Goal: Information Seeking & Learning: Learn about a topic

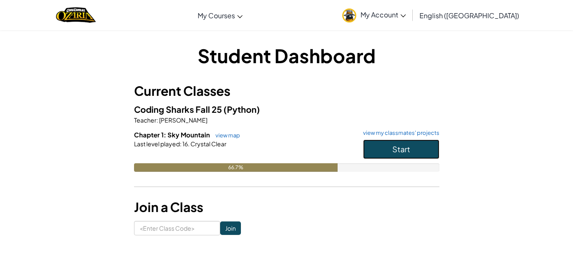
click at [389, 151] on button "Start" at bounding box center [401, 150] width 76 height 20
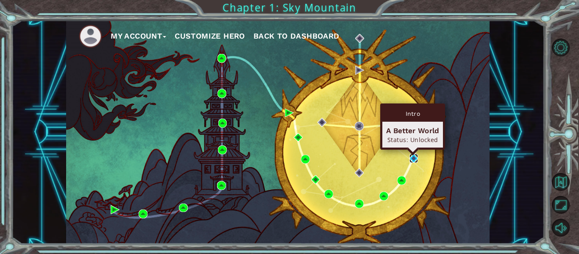
click at [414, 159] on img at bounding box center [414, 158] width 9 height 9
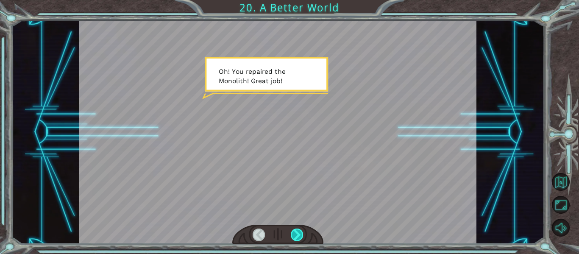
click at [295, 233] on div at bounding box center [297, 235] width 12 height 12
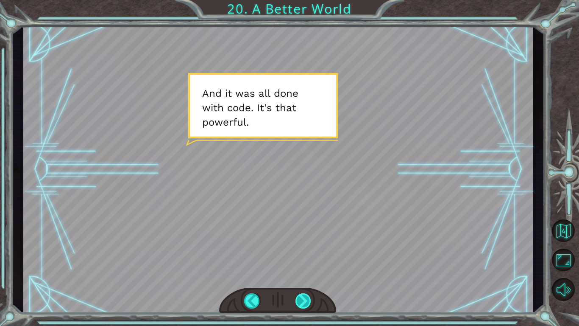
click at [303, 254] on div at bounding box center [304, 300] width 16 height 15
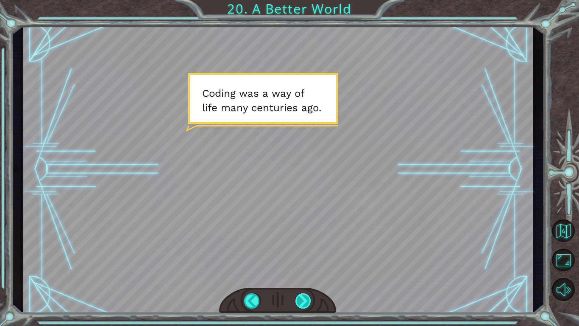
click at [305, 254] on div at bounding box center [304, 300] width 16 height 15
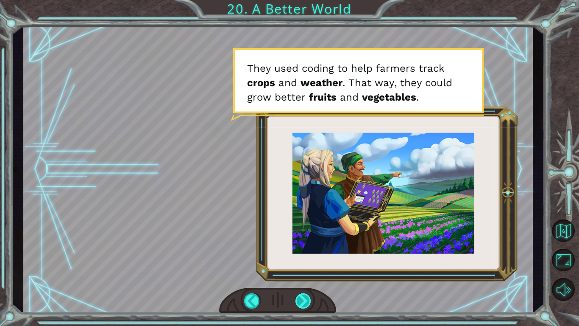
click at [296, 254] on div at bounding box center [304, 300] width 16 height 15
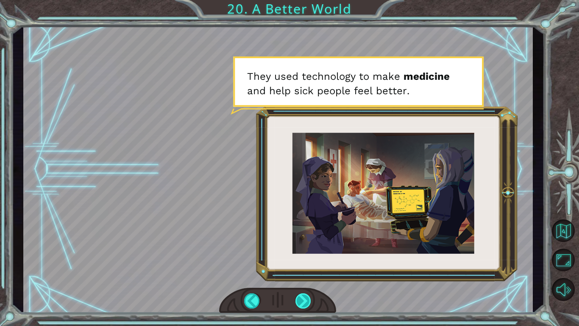
click at [304, 254] on div at bounding box center [304, 300] width 16 height 15
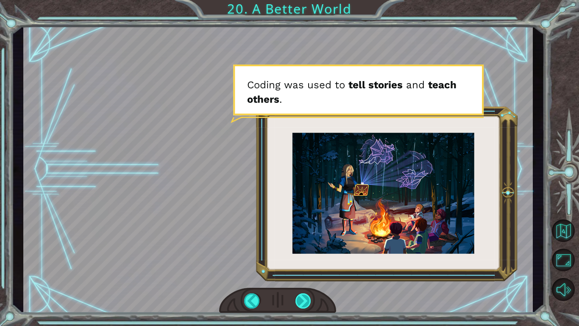
click at [304, 254] on div at bounding box center [304, 300] width 16 height 15
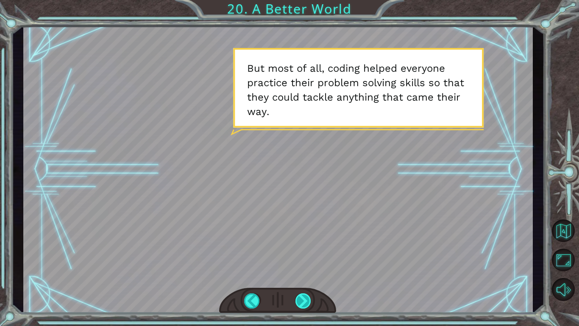
click at [305, 254] on div at bounding box center [304, 300] width 16 height 15
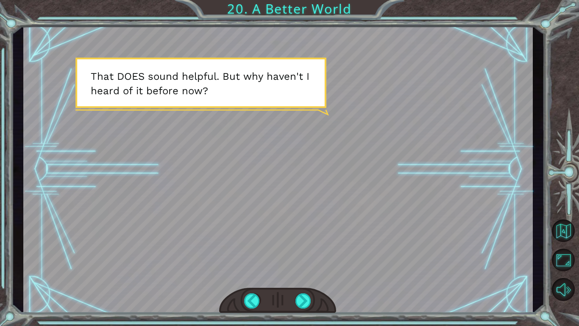
drag, startPoint x: 305, startPoint y: 302, endPoint x: 293, endPoint y: 302, distance: 12.3
click at [293, 254] on div at bounding box center [277, 301] width 117 height 26
click at [301, 254] on div at bounding box center [304, 300] width 16 height 15
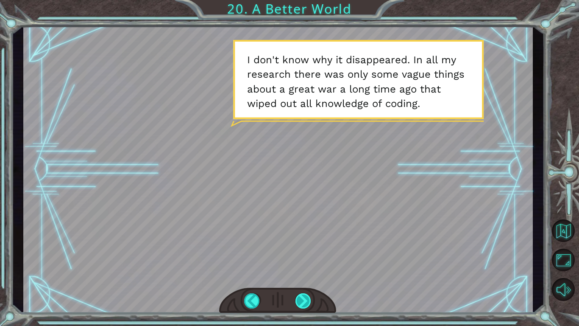
click at [305, 254] on div at bounding box center [304, 300] width 16 height 15
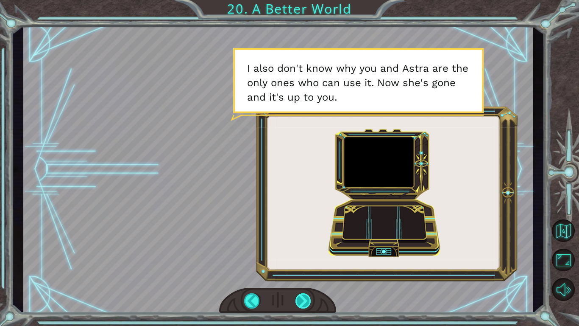
click at [305, 254] on div at bounding box center [304, 300] width 16 height 15
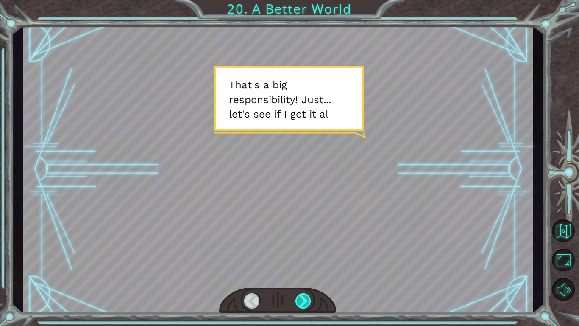
click at [305, 254] on div at bounding box center [304, 300] width 16 height 15
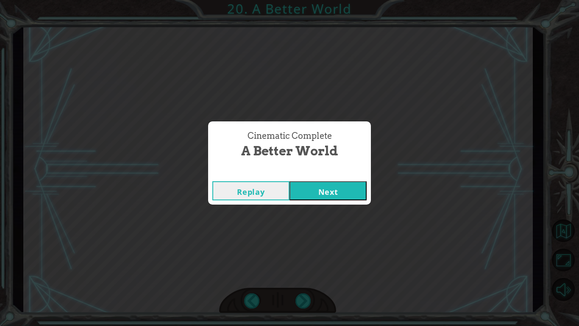
click at [319, 193] on button "Next" at bounding box center [328, 190] width 77 height 19
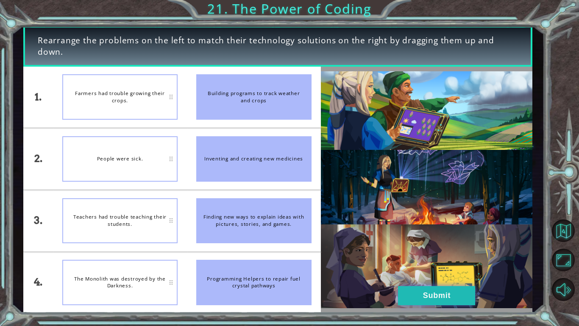
click at [460, 254] on button "Submit" at bounding box center [436, 295] width 77 height 19
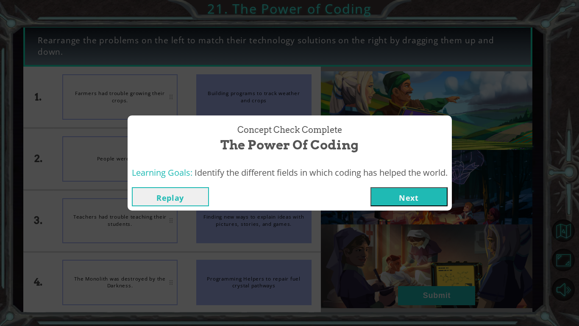
click at [418, 198] on button "Next" at bounding box center [409, 196] width 77 height 19
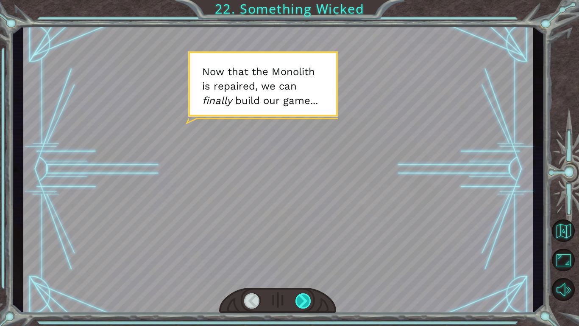
click at [305, 254] on div at bounding box center [304, 300] width 16 height 15
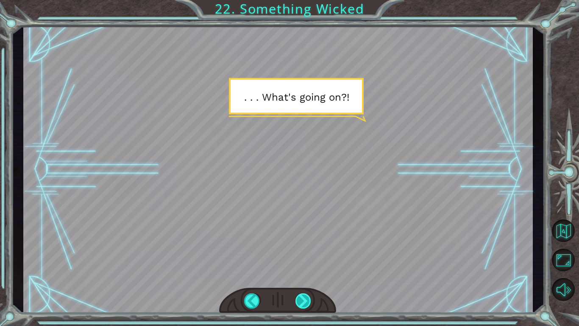
click at [303, 254] on div at bounding box center [304, 300] width 16 height 15
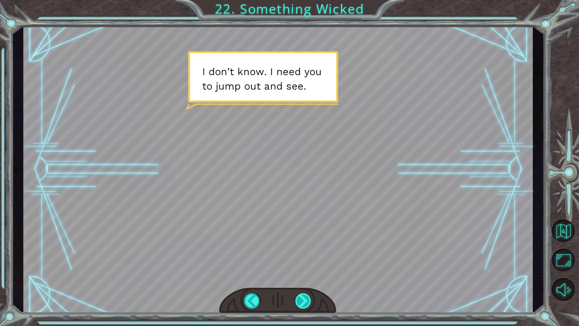
click at [303, 254] on div at bounding box center [304, 300] width 16 height 15
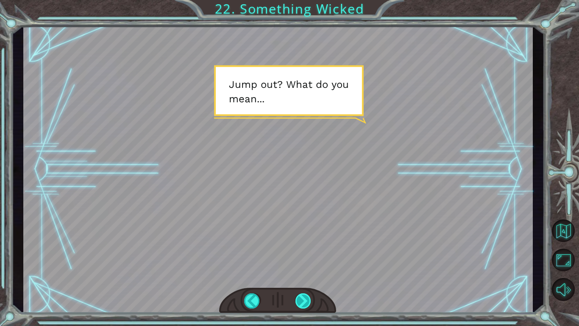
click at [303, 254] on div at bounding box center [304, 300] width 16 height 15
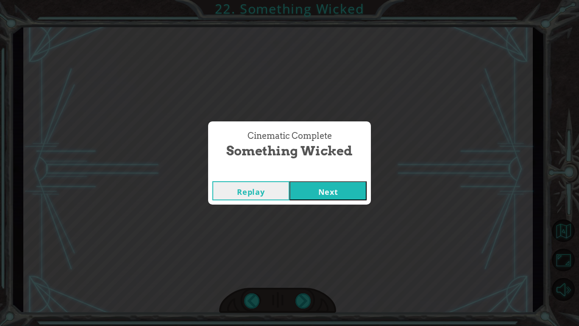
click at [333, 188] on button "Next" at bounding box center [328, 190] width 77 height 19
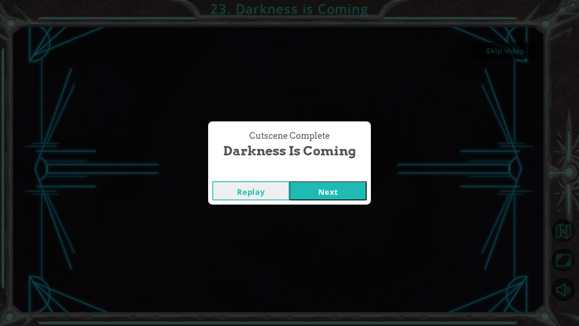
click at [327, 183] on button "Next" at bounding box center [328, 190] width 77 height 19
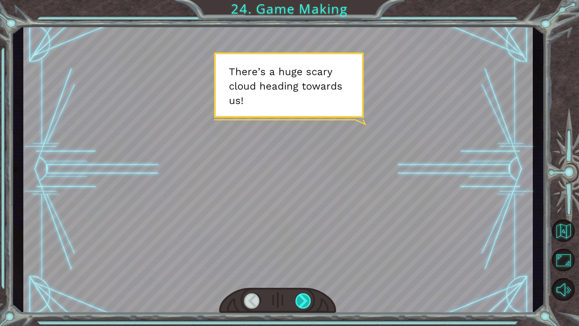
click at [310, 254] on div at bounding box center [304, 300] width 16 height 15
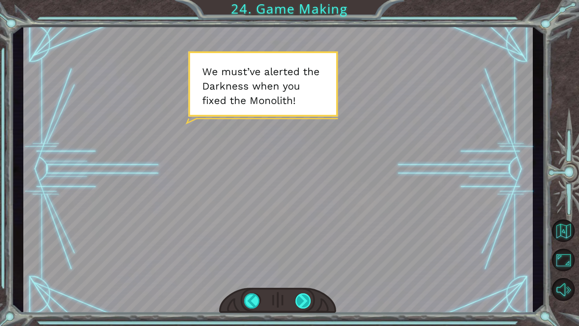
click at [304, 254] on div at bounding box center [304, 300] width 16 height 15
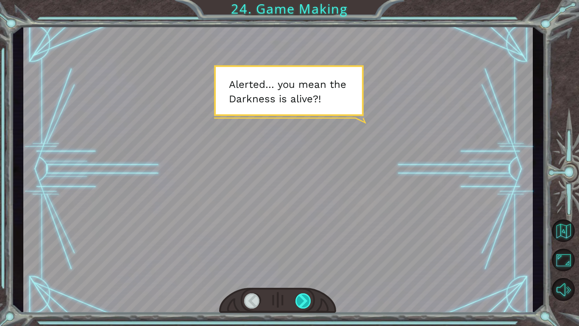
click at [302, 254] on div at bounding box center [304, 300] width 16 height 15
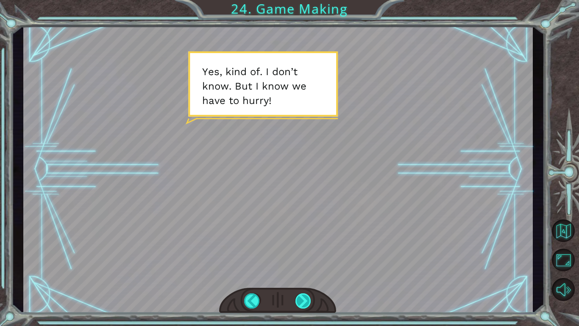
click at [301, 254] on div at bounding box center [304, 300] width 16 height 15
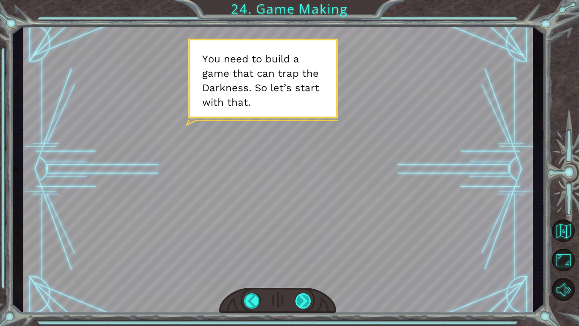
click at [305, 254] on div at bounding box center [304, 300] width 16 height 15
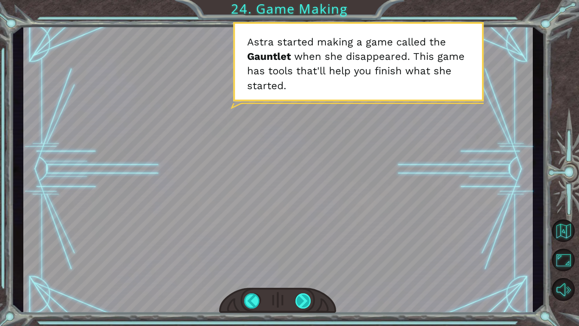
click at [299, 254] on div at bounding box center [304, 300] width 16 height 15
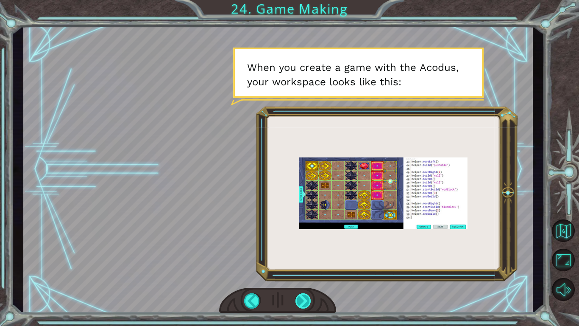
click at [300, 254] on div at bounding box center [304, 300] width 16 height 15
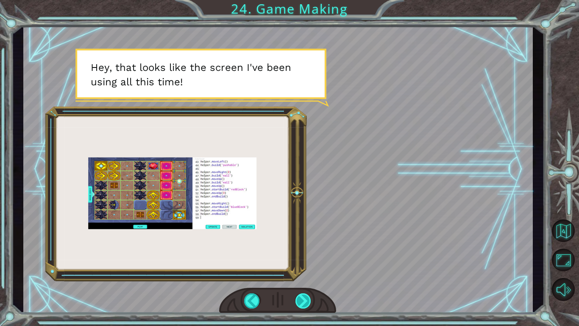
click at [305, 254] on div at bounding box center [304, 300] width 16 height 15
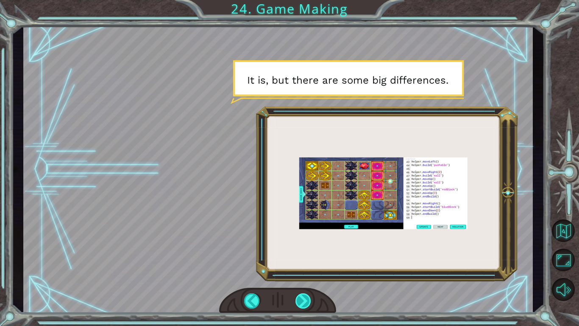
click at [305, 254] on div at bounding box center [304, 300] width 16 height 15
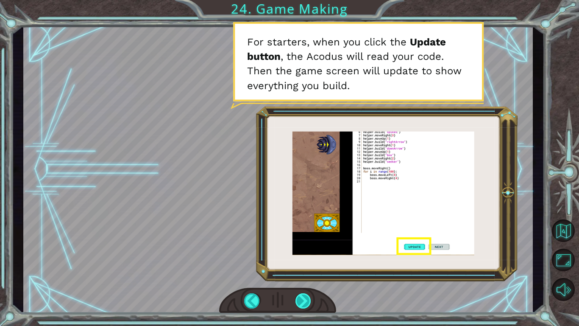
click at [302, 254] on div at bounding box center [304, 300] width 16 height 15
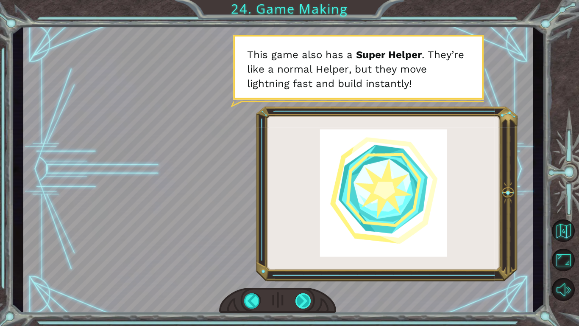
click at [301, 254] on div at bounding box center [304, 300] width 16 height 15
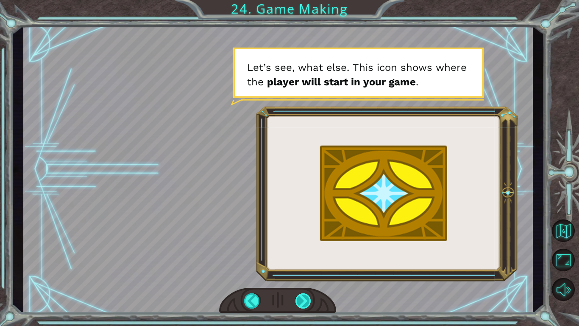
click at [299, 254] on div at bounding box center [304, 300] width 16 height 15
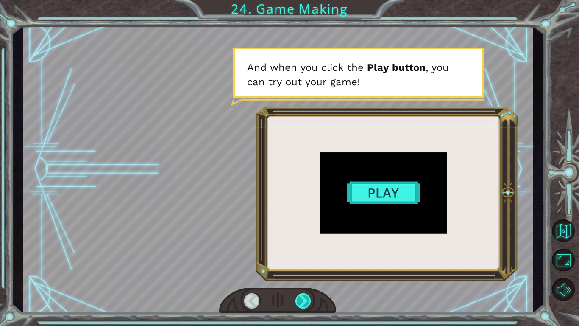
click at [304, 254] on div at bounding box center [304, 300] width 16 height 15
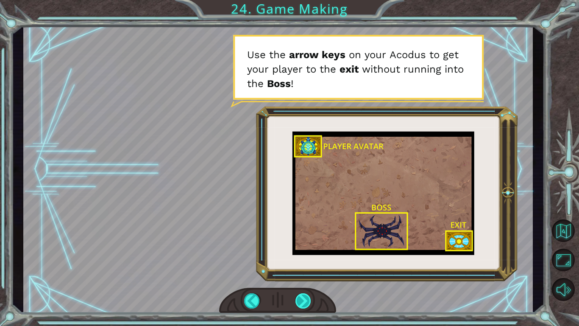
click at [302, 254] on div at bounding box center [304, 300] width 16 height 15
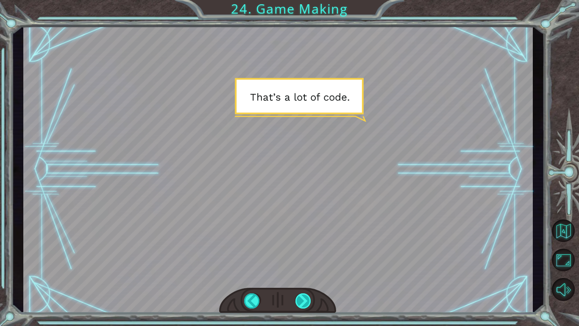
click at [302, 254] on div at bounding box center [304, 300] width 16 height 15
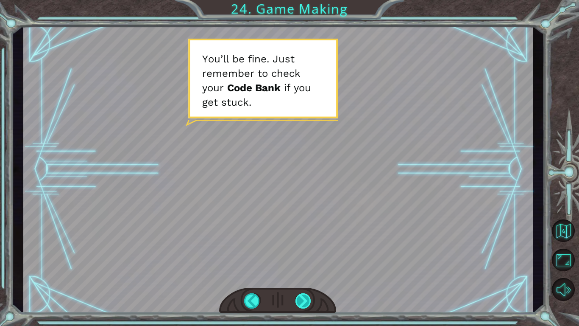
click at [304, 254] on div at bounding box center [304, 300] width 16 height 15
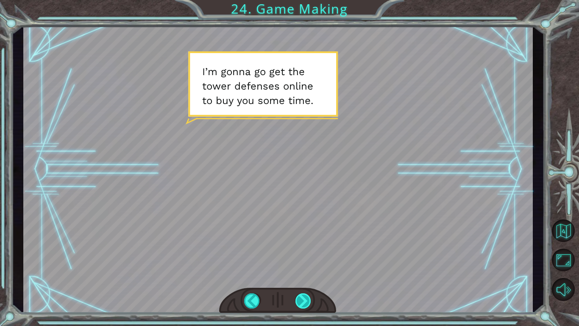
click at [304, 254] on div at bounding box center [304, 300] width 16 height 15
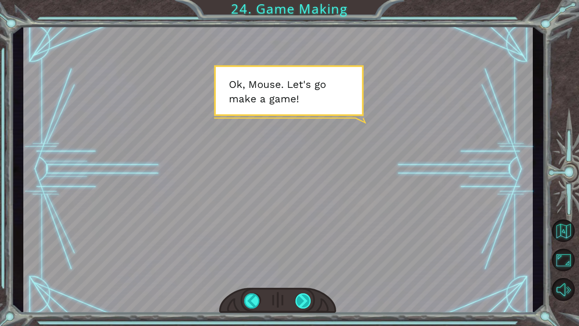
click at [304, 254] on div at bounding box center [304, 300] width 16 height 15
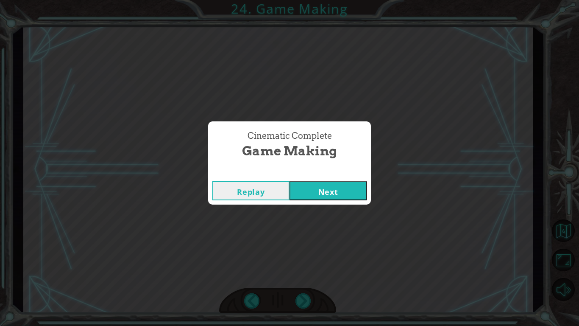
click at [318, 189] on button "Next" at bounding box center [328, 190] width 77 height 19
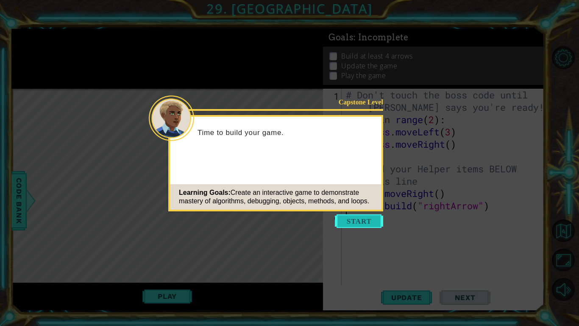
click at [365, 220] on button "Start" at bounding box center [359, 221] width 48 height 14
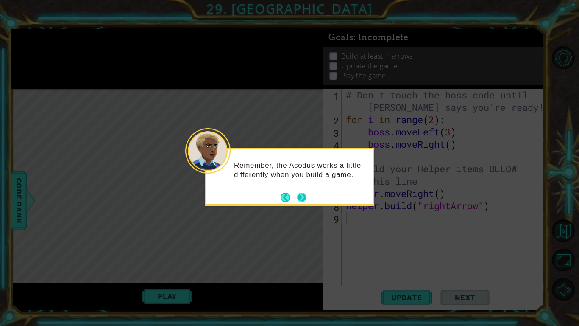
click at [305, 195] on button "Next" at bounding box center [301, 197] width 9 height 9
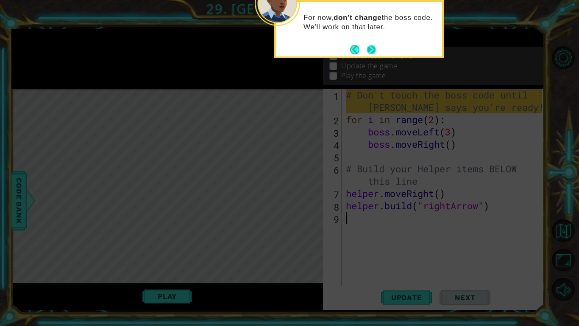
click at [373, 47] on button "Next" at bounding box center [371, 49] width 9 height 9
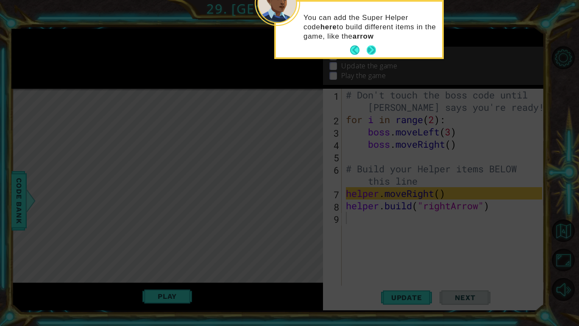
click at [375, 51] on button "Next" at bounding box center [371, 49] width 9 height 9
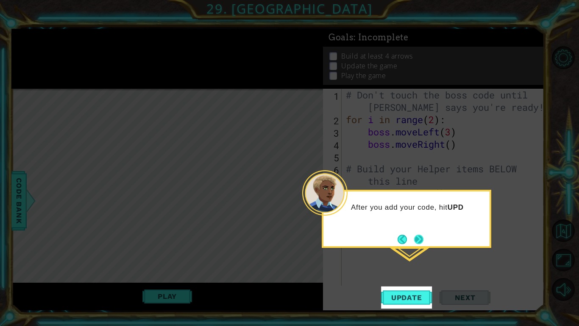
click at [419, 236] on button "Next" at bounding box center [418, 239] width 9 height 9
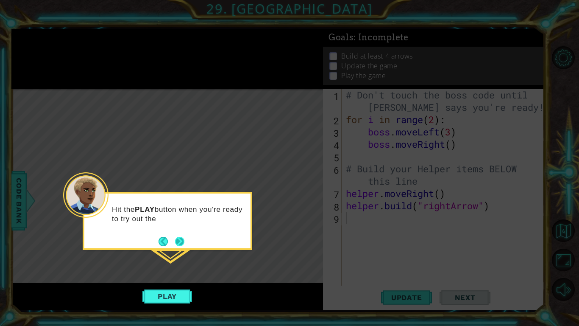
click at [179, 239] on button "Next" at bounding box center [179, 241] width 9 height 9
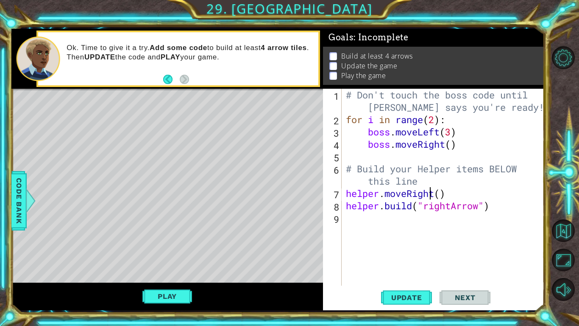
click at [431, 189] on div "# Don't touch the boss code until [PERSON_NAME] says you're ready! for i in ran…" at bounding box center [445, 206] width 202 height 234
click at [430, 188] on div "# Don't touch the boss code until [PERSON_NAME] says you're ready! for i in ran…" at bounding box center [445, 206] width 202 height 234
click at [426, 182] on div "# Don't touch the boss code until [PERSON_NAME] says you're ready! for i in ran…" at bounding box center [445, 206] width 202 height 234
type textarea "# Build your Helper items BELOW this lin"
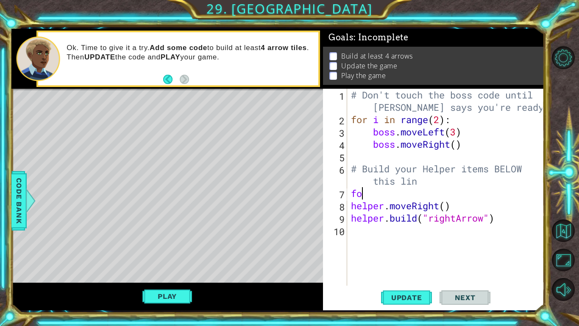
type textarea "f"
click at [500, 215] on div "# Don't touch the boss code until [PERSON_NAME] says you're ready! for i in ran…" at bounding box center [448, 206] width 197 height 234
type textarea "[DOMAIN_NAME]("rightArrow")"
click at [372, 199] on div "# Don't touch the boss code until [PERSON_NAME] says you're ready! for i in ran…" at bounding box center [448, 206] width 197 height 234
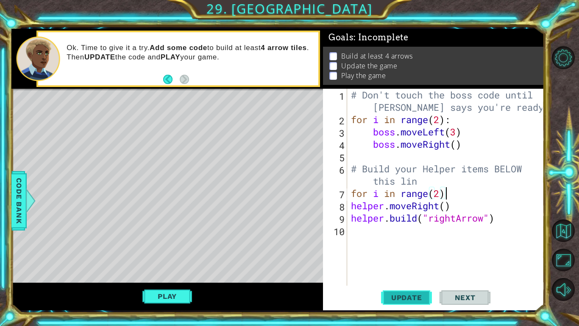
click at [421, 254] on span "Update" at bounding box center [407, 297] width 48 height 8
click at [350, 208] on div "# Don't touch the boss code until [PERSON_NAME] says you're ready! for i in ran…" at bounding box center [448, 206] width 197 height 234
click at [351, 221] on div "# Don't touch the boss code until [PERSON_NAME] says you're ready! for i in ran…" at bounding box center [448, 206] width 197 height 234
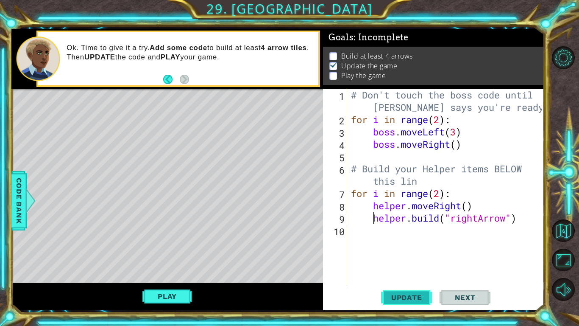
click at [413, 254] on span "Update" at bounding box center [407, 297] width 48 height 8
click at [440, 198] on div "# Don't touch the boss code until [PERSON_NAME] says you're ready! for i in ran…" at bounding box center [448, 206] width 197 height 234
type textarea "for i in range(4):"
click at [400, 254] on button "Update" at bounding box center [406, 297] width 51 height 22
click at [163, 254] on button "Play" at bounding box center [168, 296] width 50 height 16
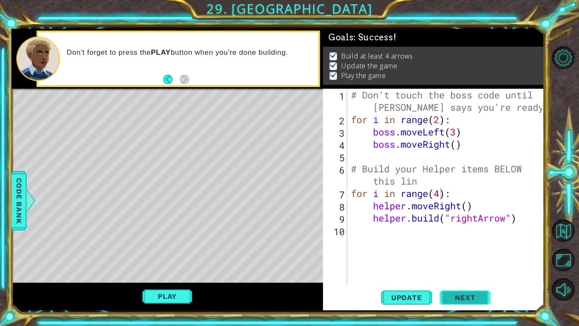
click at [456, 254] on span "Next" at bounding box center [466, 297] width 38 height 8
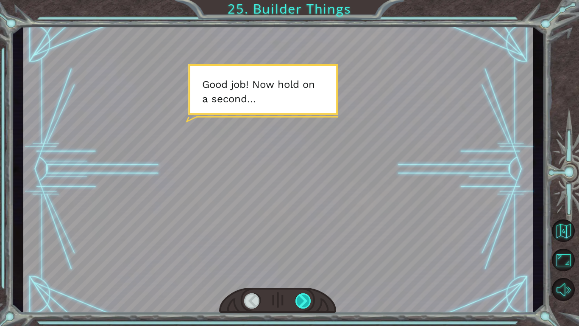
click at [300, 254] on div at bounding box center [304, 300] width 16 height 15
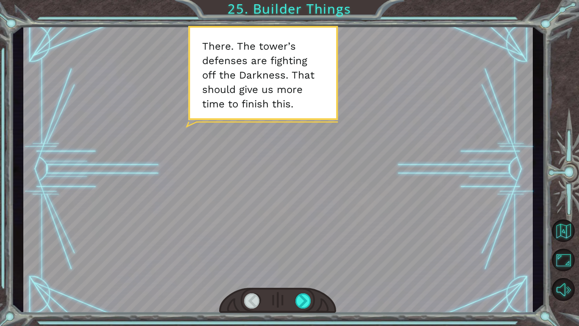
click at [305, 254] on div at bounding box center [278, 169] width 510 height 287
click at [353, 254] on div at bounding box center [278, 169] width 510 height 287
click at [249, 254] on div at bounding box center [278, 169] width 510 height 287
click at [303, 254] on div at bounding box center [304, 300] width 16 height 15
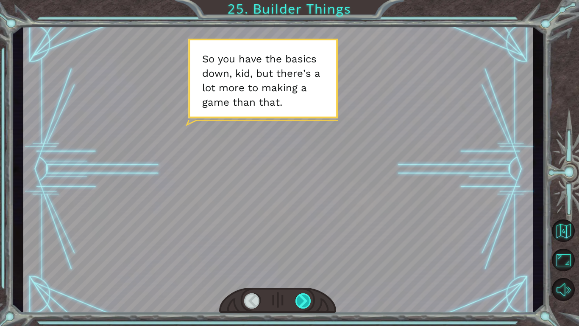
click at [302, 254] on div at bounding box center [304, 300] width 16 height 15
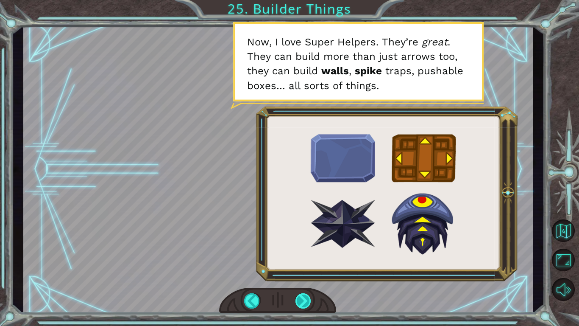
click at [302, 254] on div at bounding box center [304, 300] width 16 height 15
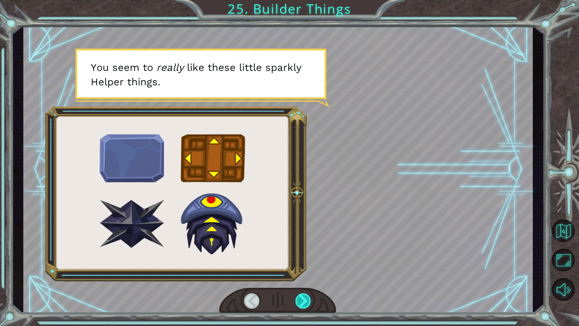
click at [302, 254] on div at bounding box center [304, 300] width 16 height 15
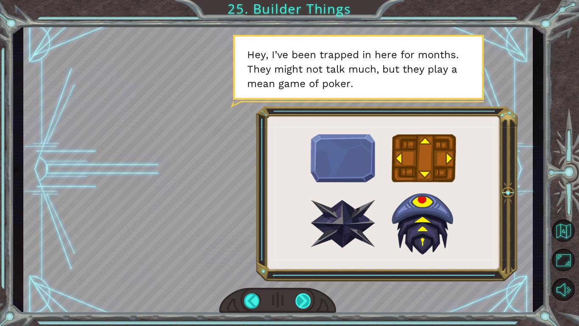
click at [302, 254] on div at bounding box center [304, 300] width 16 height 15
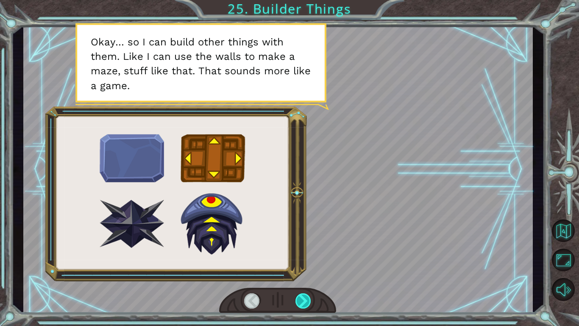
click at [302, 254] on div at bounding box center [304, 300] width 16 height 15
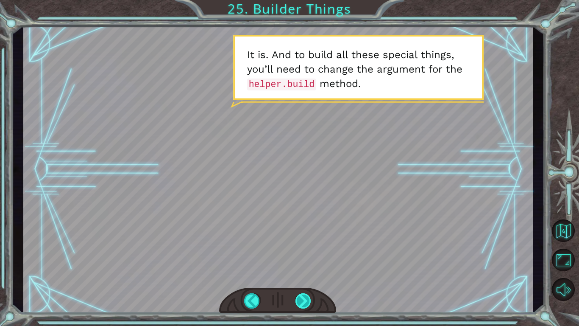
click at [302, 254] on div at bounding box center [304, 300] width 16 height 15
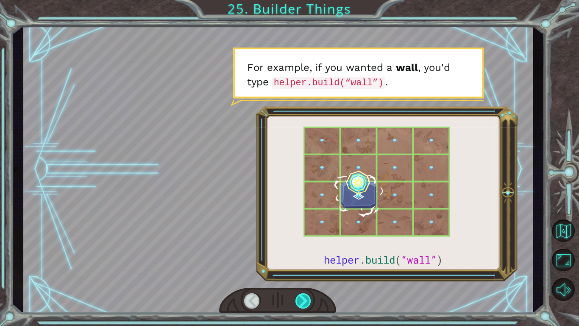
click at [302, 254] on div at bounding box center [304, 300] width 16 height 15
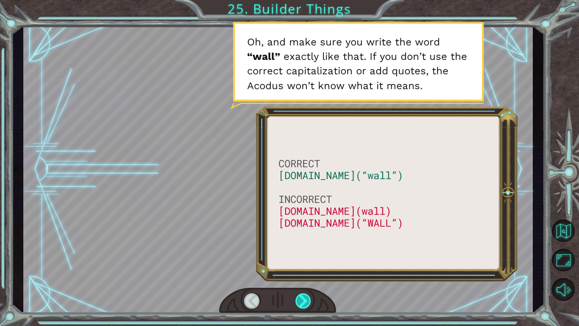
click at [302, 254] on div at bounding box center [304, 300] width 16 height 15
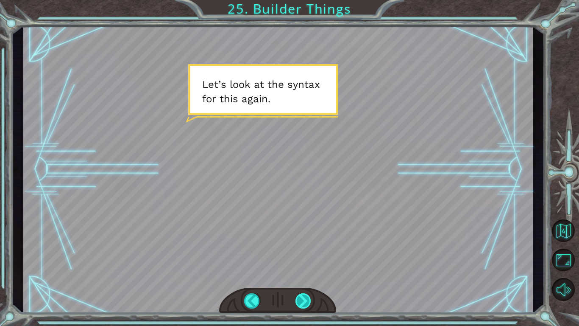
click at [302, 254] on div at bounding box center [304, 300] width 16 height 15
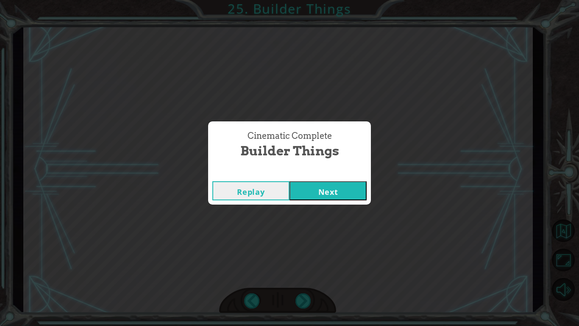
click at [308, 187] on button "Next" at bounding box center [328, 190] width 77 height 19
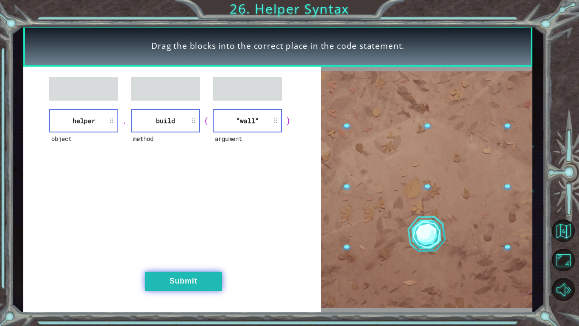
click at [190, 254] on button "Submit" at bounding box center [183, 280] width 77 height 19
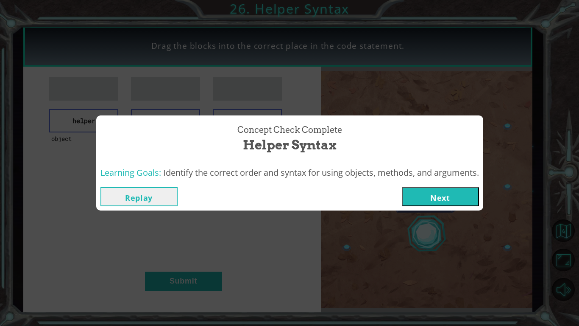
click at [459, 200] on button "Next" at bounding box center [440, 196] width 77 height 19
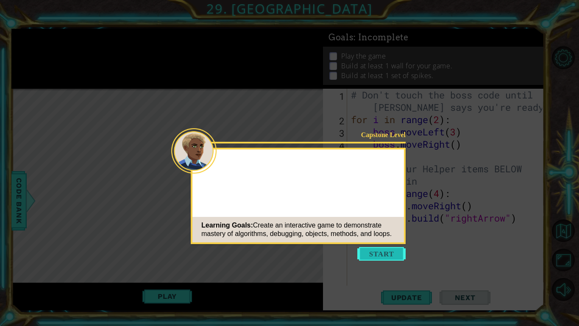
click at [396, 250] on button "Start" at bounding box center [382, 254] width 48 height 14
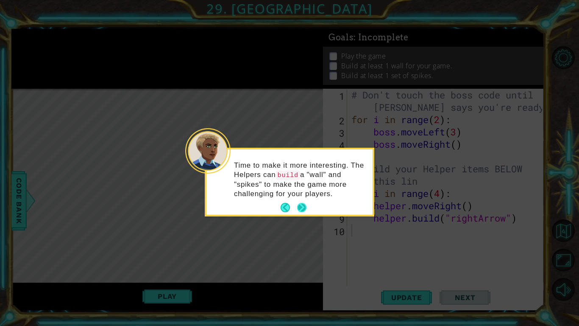
click at [302, 206] on button "Next" at bounding box center [301, 207] width 9 height 9
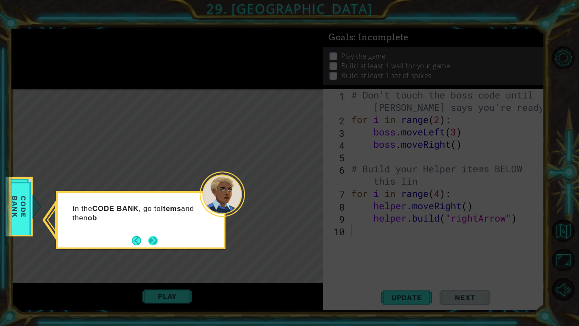
click at [155, 236] on button "Next" at bounding box center [152, 240] width 9 height 9
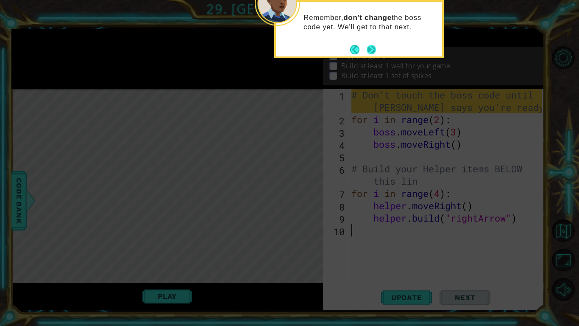
click at [371, 47] on button "Next" at bounding box center [371, 49] width 9 height 9
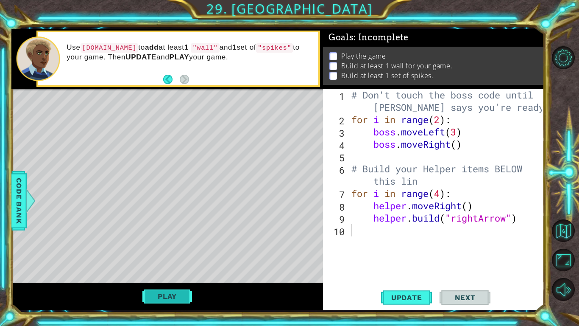
click at [167, 254] on button "Play" at bounding box center [168, 296] width 50 height 16
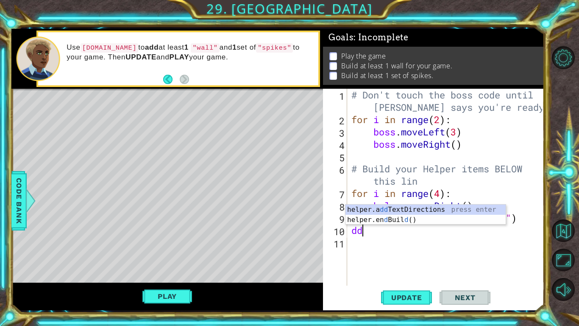
type textarea "d"
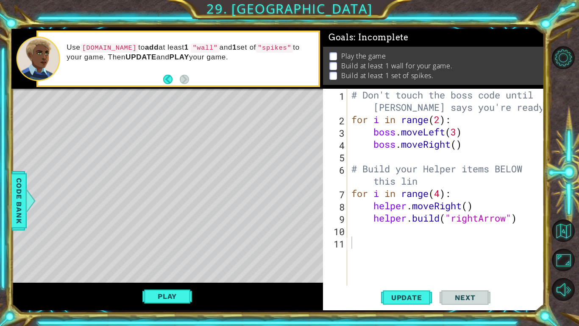
click at [193, 254] on div "Play" at bounding box center [167, 296] width 312 height 28
click at [181, 254] on button "Play" at bounding box center [168, 296] width 50 height 16
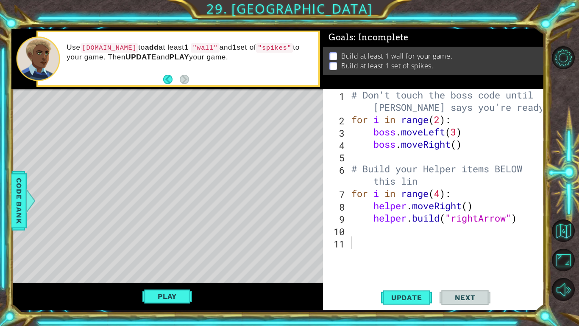
type textarea "[DOMAIN_NAME]("rightArrow")"
click at [521, 216] on div "# Don't touch the boss code until [PERSON_NAME] says you're ready! for i in ran…" at bounding box center [448, 206] width 197 height 234
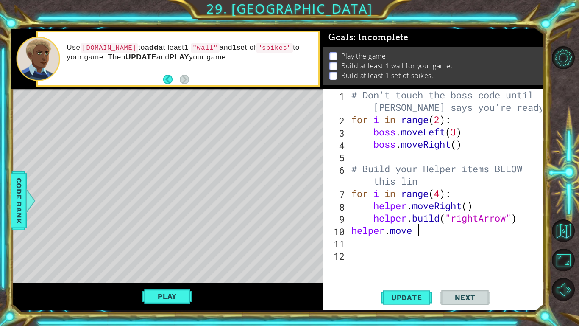
scroll to position [0, 3]
type textarea "helper.moveDown()"
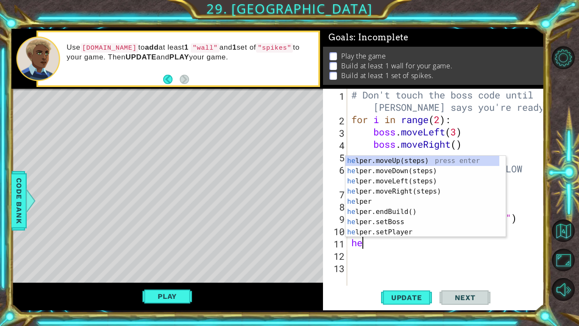
type textarea "h"
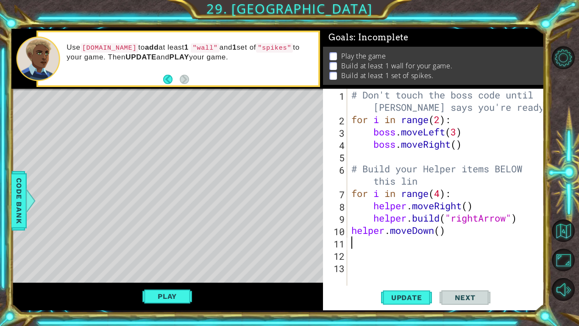
click at [433, 233] on div "# Don't touch the boss code until [PERSON_NAME] says you're ready! for i in ran…" at bounding box center [448, 206] width 197 height 234
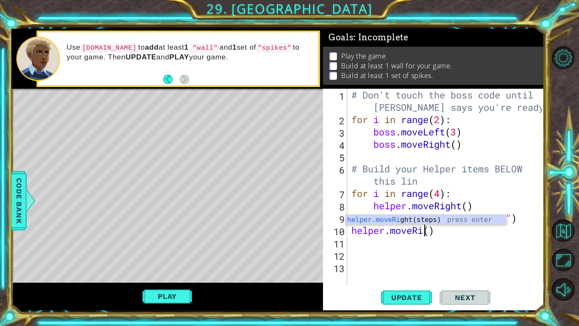
scroll to position [0, 4]
type textarea "helper.moveRight()"
click at [382, 246] on div "# Don't touch the boss code until [PERSON_NAME] says you're ready! for i in ran…" at bounding box center [448, 206] width 197 height 234
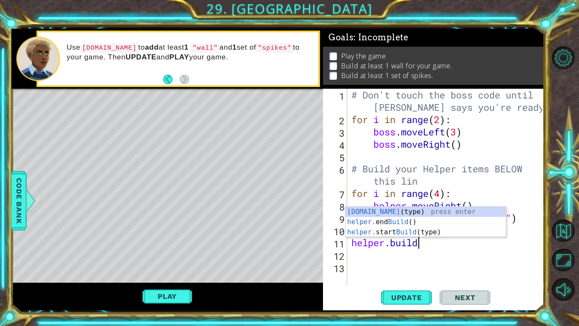
scroll to position [0, 3]
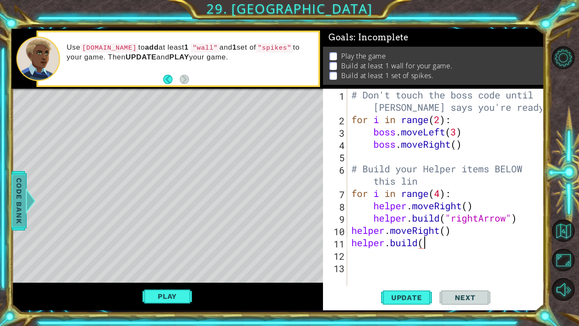
click at [26, 185] on div "Code Bank" at bounding box center [18, 200] width 15 height 59
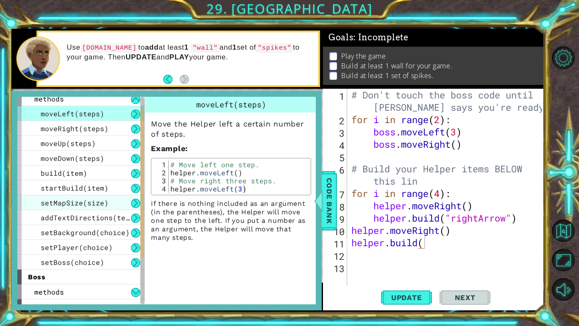
scroll to position [21, 0]
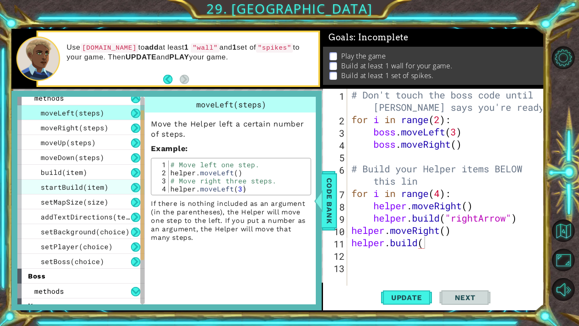
click at [87, 190] on span "startBuild(item)" at bounding box center [75, 186] width 68 height 9
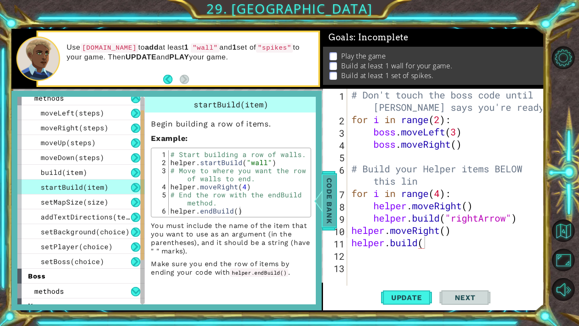
click at [323, 201] on div at bounding box center [318, 200] width 11 height 25
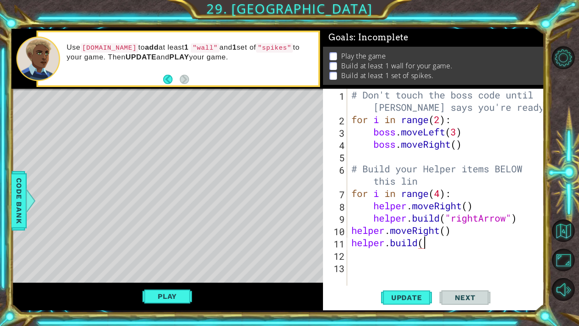
click at [433, 248] on div "# Don't touch the boss code until [PERSON_NAME] says you're ready! for i in ran…" at bounding box center [448, 206] width 197 height 234
click at [433, 246] on div "# Don't touch the boss code until [PERSON_NAME] says you're ready! for i in ran…" at bounding box center [448, 206] width 197 height 234
type textarea "[DOMAIN_NAME]("spikes")"
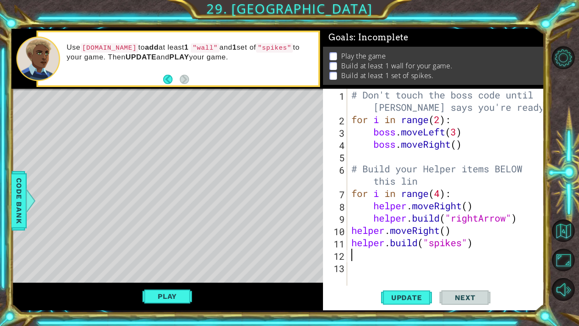
click at [484, 251] on div "# Don't touch the boss code until [PERSON_NAME] says you're ready! for i in ran…" at bounding box center [448, 206] width 197 height 234
click at [416, 254] on span "Update" at bounding box center [407, 297] width 48 height 8
type textarea "helper.moveDown()"
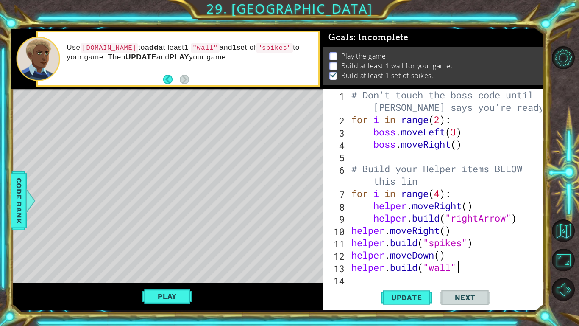
scroll to position [0, 5]
click at [418, 254] on span "Update" at bounding box center [407, 297] width 48 height 8
click at [173, 254] on button "Play" at bounding box center [168, 296] width 50 height 16
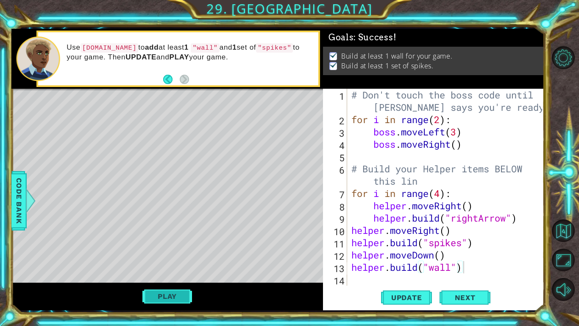
scroll to position [0, 0]
click at [470, 254] on span "Next" at bounding box center [466, 297] width 38 height 8
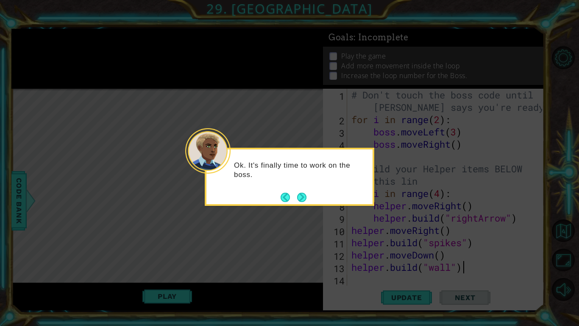
click at [308, 200] on div "Ok. It's finally time to work on the boss." at bounding box center [290, 177] width 170 height 58
click at [303, 197] on button "Next" at bounding box center [301, 197] width 9 height 9
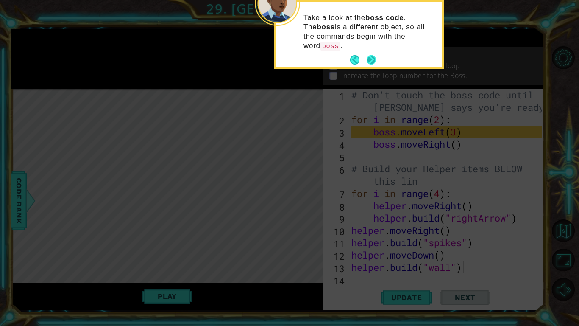
click at [371, 55] on button "Next" at bounding box center [371, 59] width 9 height 9
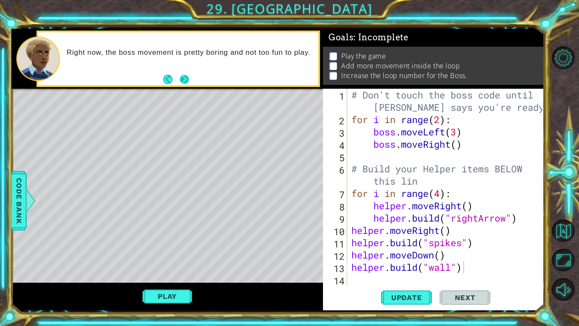
click at [186, 77] on button "Next" at bounding box center [184, 79] width 10 height 10
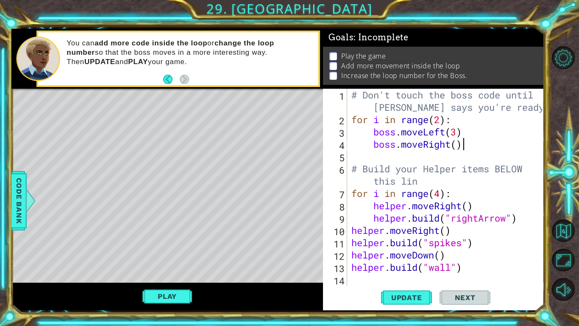
click at [469, 145] on div "# Don't touch the boss code until [PERSON_NAME] says you're ready! for i in ran…" at bounding box center [448, 206] width 197 height 234
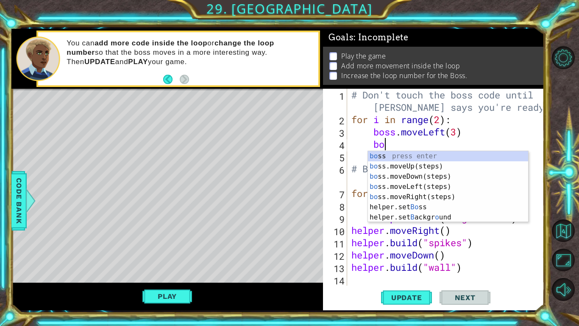
type textarea "b"
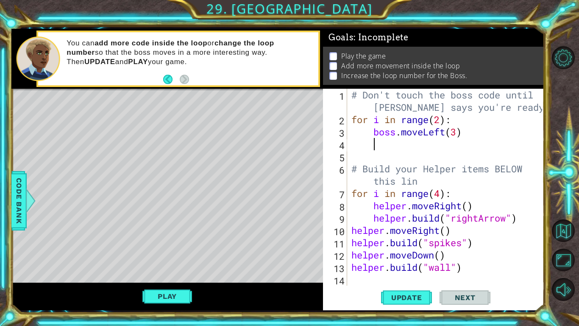
scroll to position [0, 0]
click at [379, 129] on div "# Don't touch the boss code until [PERSON_NAME] says you're ready! for i in ran…" at bounding box center [448, 206] width 197 height 234
click at [373, 131] on div "# Don't touch the boss code until [PERSON_NAME] says you're ready! for i in ran…" at bounding box center [448, 206] width 197 height 234
click at [449, 122] on div "# Don't touch the boss code until [PERSON_NAME] says you're ready! for i in ran…" at bounding box center [448, 206] width 197 height 234
type textarea "f"
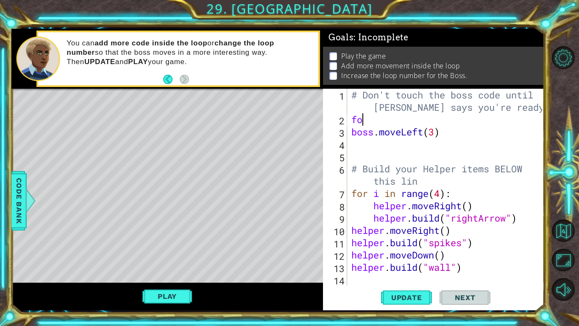
scroll to position [0, 0]
click at [351, 133] on div "# Don't touch the boss code until [PERSON_NAME] says you're ready! boss . moveL…" at bounding box center [448, 206] width 197 height 234
type textarea "boss.moveLeft(3)"
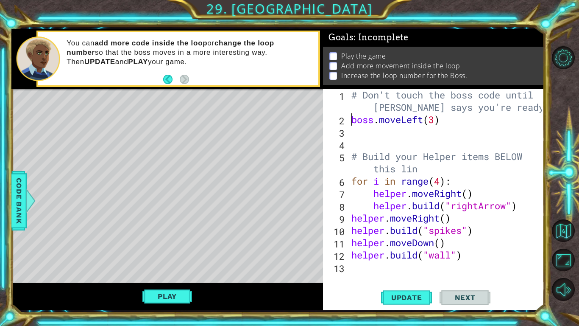
click at [387, 132] on div "# Don't touch the boss code until [PERSON_NAME] says you're ready! boss . moveL…" at bounding box center [448, 206] width 197 height 234
click at [404, 254] on span "Update" at bounding box center [407, 297] width 48 height 8
click at [187, 254] on button "Play" at bounding box center [168, 296] width 50 height 16
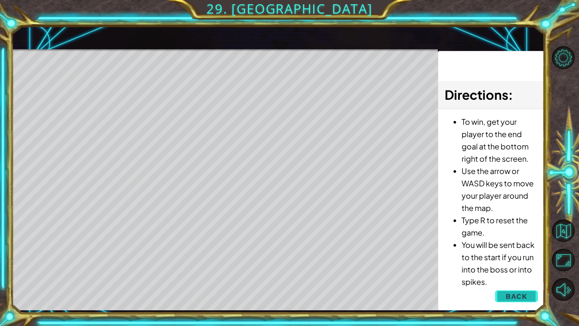
click at [517, 254] on span "Back" at bounding box center [517, 296] width 22 height 8
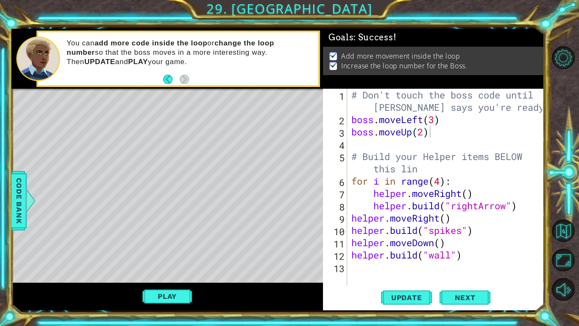
scroll to position [0, 0]
click at [423, 134] on div "# Don't touch the boss code until [PERSON_NAME] says you're ready! boss . moveL…" at bounding box center [448, 206] width 197 height 234
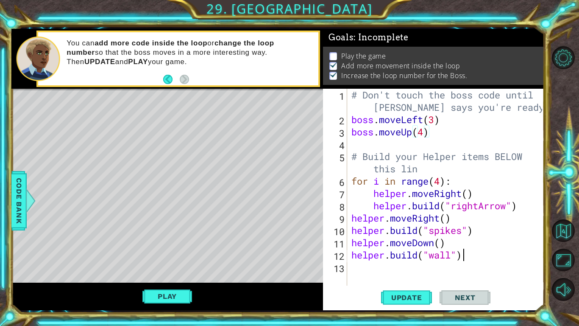
click at [466, 254] on div "# Don't touch the boss code until [PERSON_NAME] says you're ready! boss . moveL…" at bounding box center [448, 206] width 197 height 234
type textarea "[DOMAIN_NAME]("wall")"
type textarea "helper.moveLeft(5)"
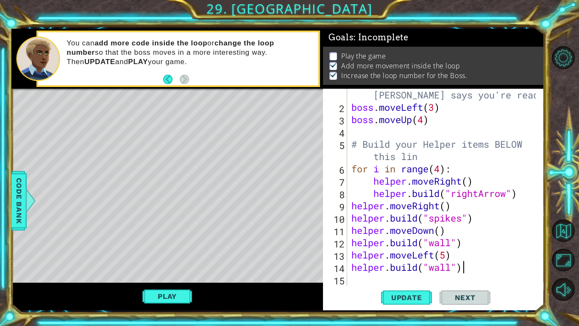
scroll to position [0, 5]
type textarea "[DOMAIN_NAME]("wall")"
click at [395, 254] on span "Update" at bounding box center [407, 297] width 48 height 8
click at [171, 254] on button "Play" at bounding box center [168, 296] width 50 height 16
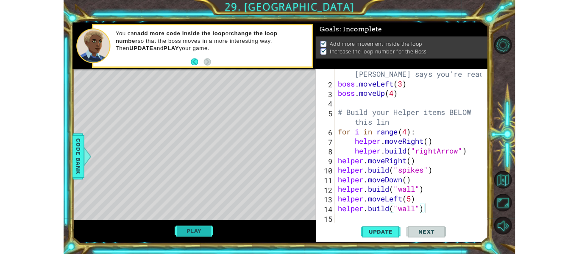
scroll to position [0, 0]
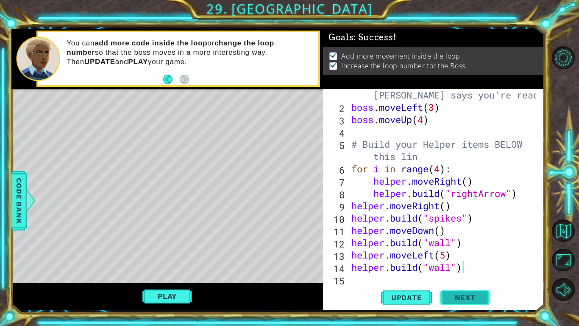
click at [473, 254] on span "Next" at bounding box center [466, 298] width 38 height 8
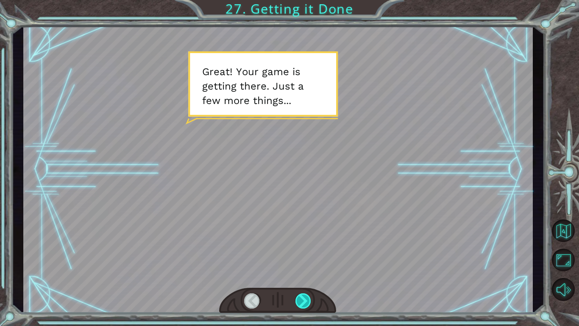
click at [307, 254] on div at bounding box center [304, 300] width 16 height 15
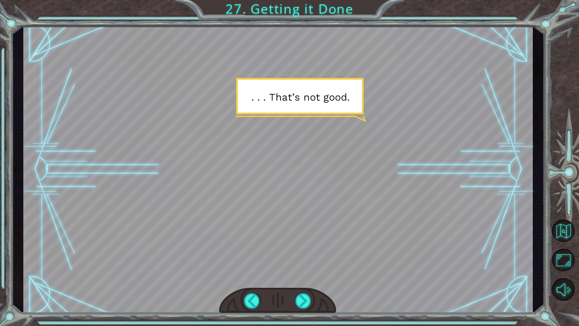
click at [347, 254] on div at bounding box center [278, 169] width 510 height 287
click at [313, 229] on div at bounding box center [278, 169] width 510 height 287
click at [302, 254] on div at bounding box center [304, 300] width 16 height 15
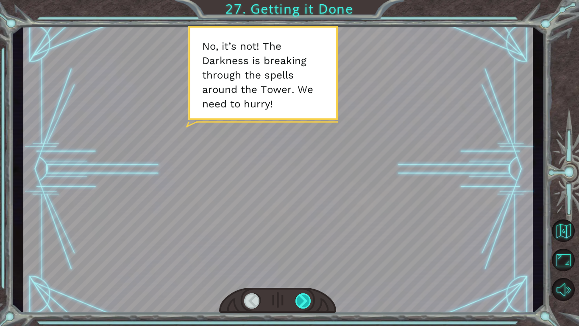
click at [302, 254] on div at bounding box center [304, 300] width 16 height 15
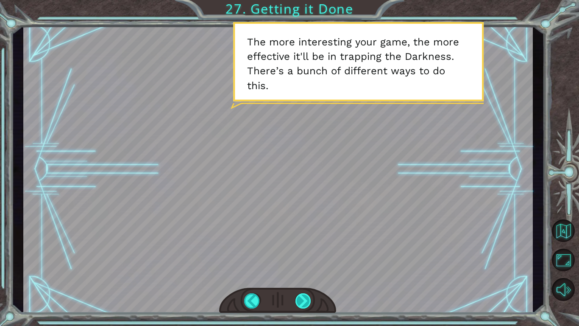
click at [299, 254] on div at bounding box center [304, 300] width 16 height 15
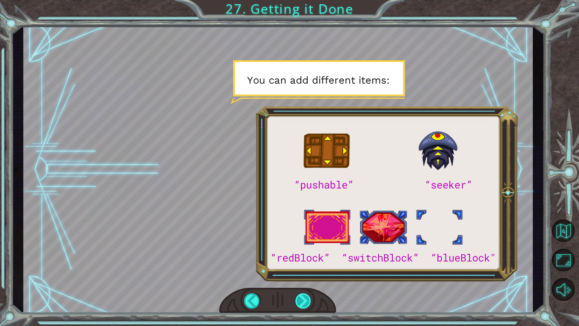
click at [304, 254] on div at bounding box center [304, 300] width 16 height 15
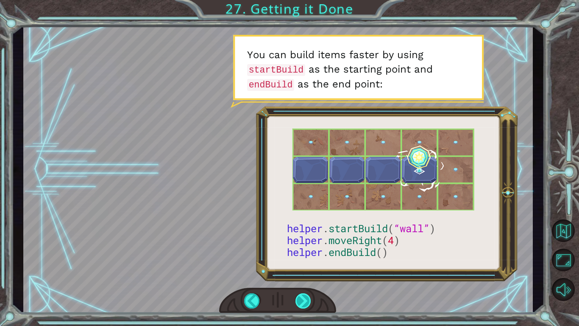
click at [304, 254] on div at bounding box center [304, 300] width 16 height 15
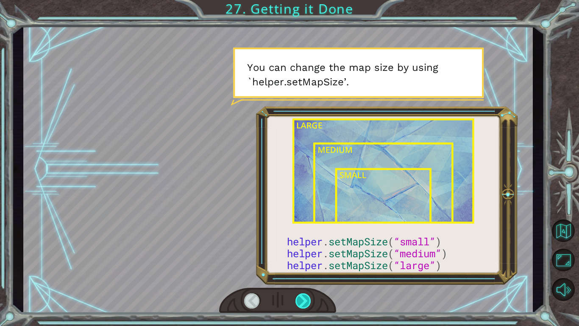
click at [302, 254] on div at bounding box center [304, 300] width 16 height 15
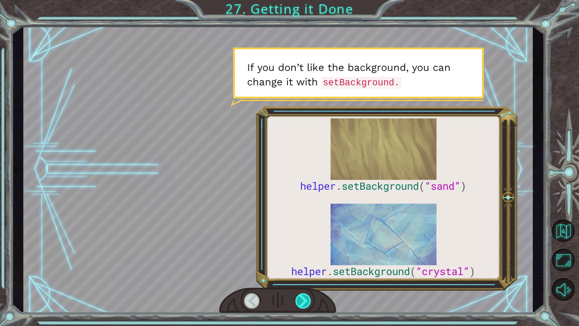
click at [301, 254] on div at bounding box center [304, 300] width 16 height 15
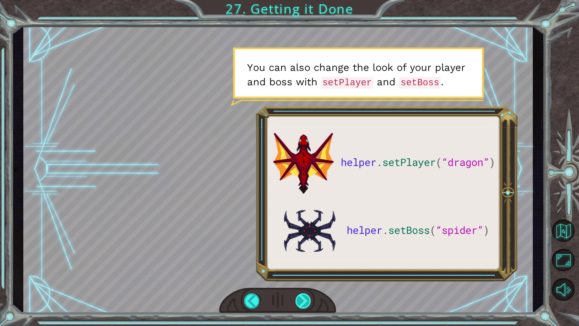
click at [302, 254] on div at bounding box center [304, 300] width 16 height 15
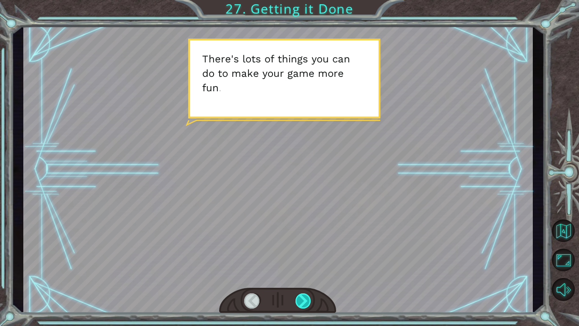
click at [307, 254] on div at bounding box center [304, 300] width 16 height 15
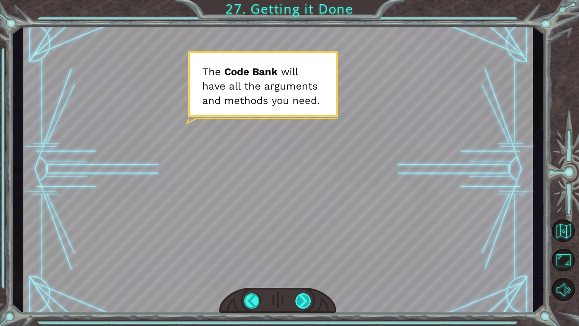
click at [303, 254] on div at bounding box center [304, 300] width 16 height 15
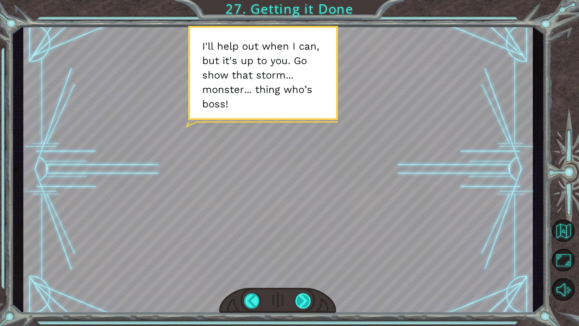
click at [303, 254] on div at bounding box center [304, 300] width 16 height 15
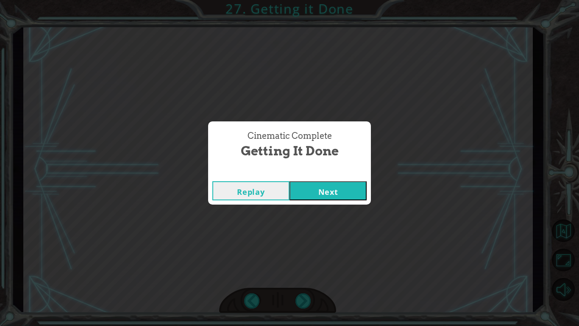
click at [324, 197] on button "Next" at bounding box center [328, 190] width 77 height 19
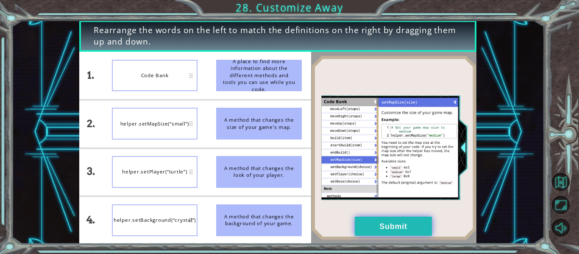
click at [372, 228] on button "Submit" at bounding box center [393, 226] width 77 height 19
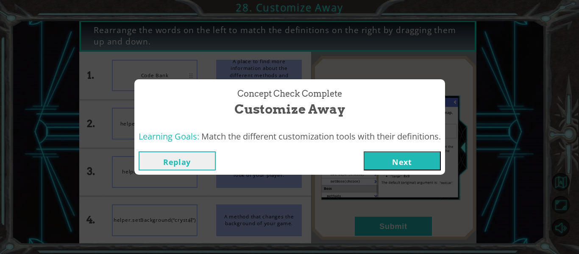
click at [379, 158] on button "Next" at bounding box center [402, 160] width 77 height 19
